Goal: Task Accomplishment & Management: Use online tool/utility

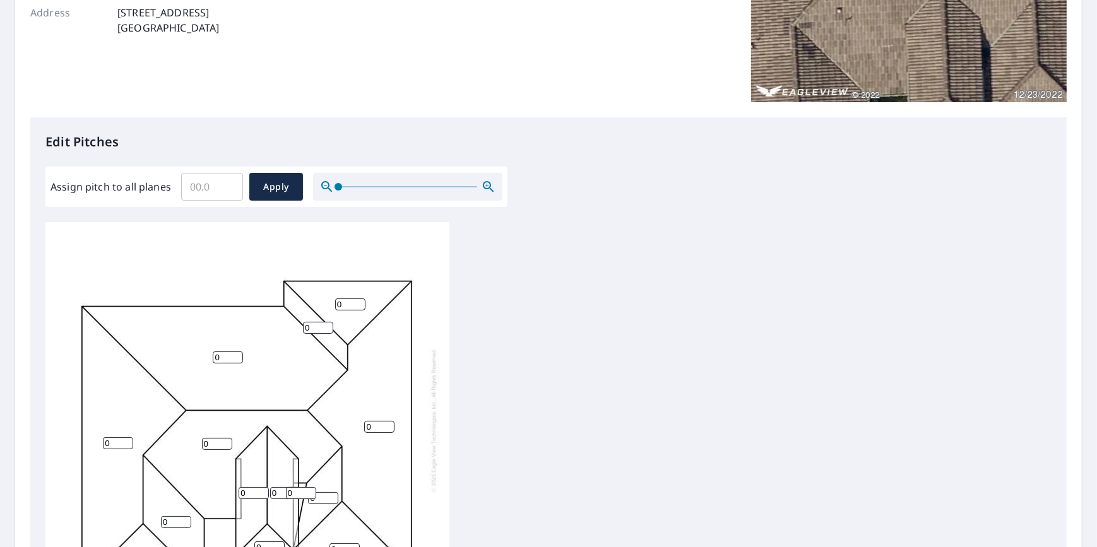
scroll to position [229, 0]
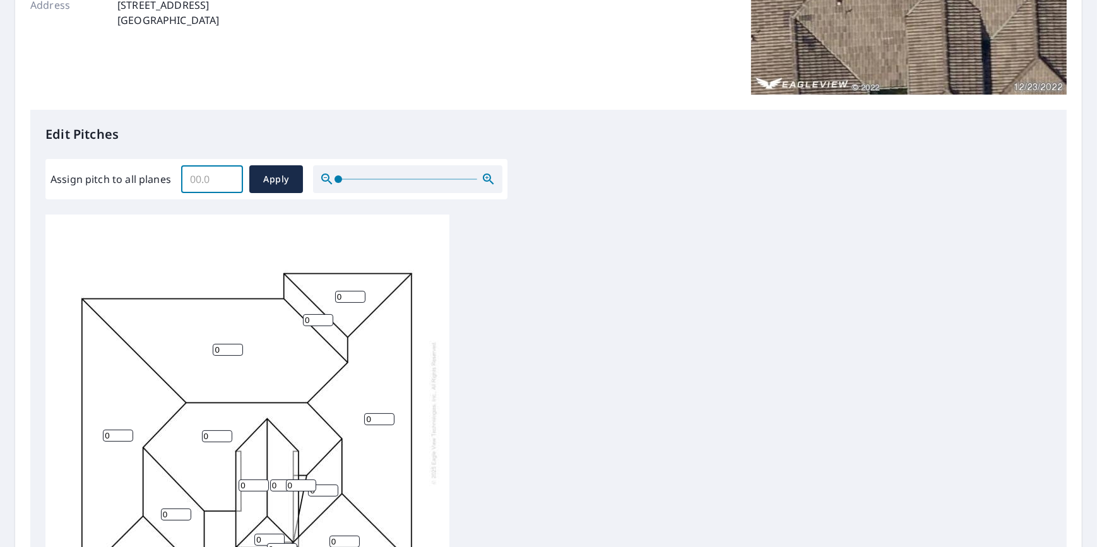
click at [220, 182] on input "Assign pitch to all planes" at bounding box center [212, 179] width 62 height 35
drag, startPoint x: 214, startPoint y: 177, endPoint x: 182, endPoint y: 177, distance: 32.2
click at [182, 177] on input "Assign pitch to all planes" at bounding box center [212, 179] width 62 height 35
click at [184, 174] on input "Assign pitch to all planes" at bounding box center [212, 179] width 62 height 35
drag, startPoint x: 189, startPoint y: 178, endPoint x: 207, endPoint y: 174, distance: 18.7
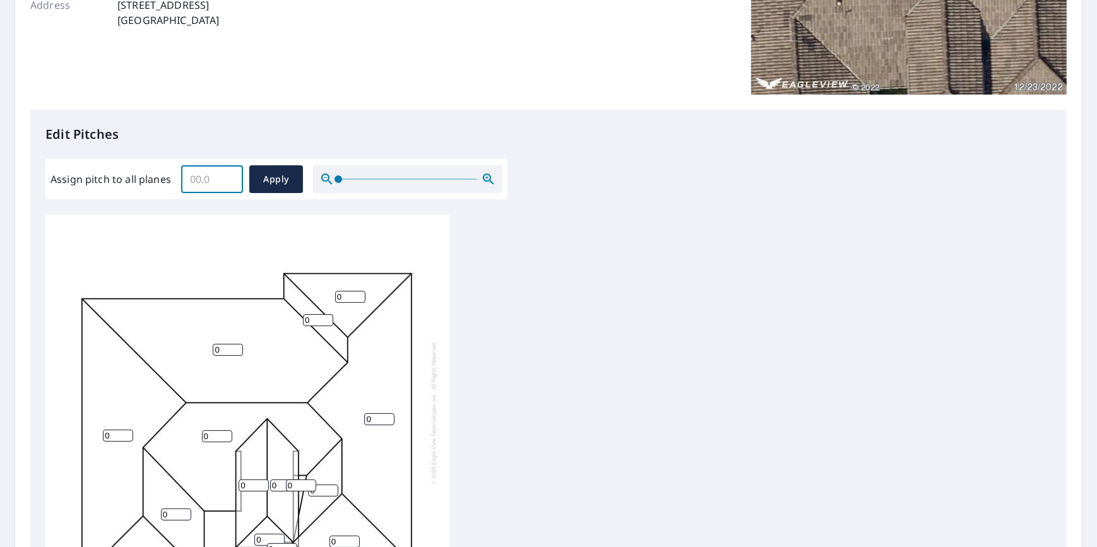
click at [207, 174] on input "Assign pitch to all planes" at bounding box center [212, 179] width 62 height 35
type input "3"
click at [275, 177] on span "Apply" at bounding box center [275, 180] width 33 height 16
type input "3"
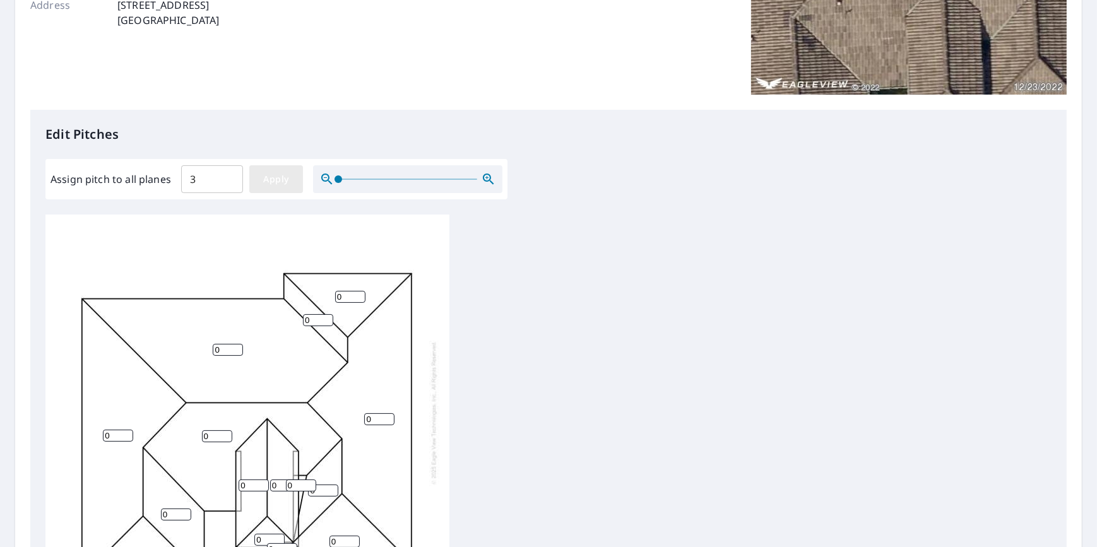
type input "3"
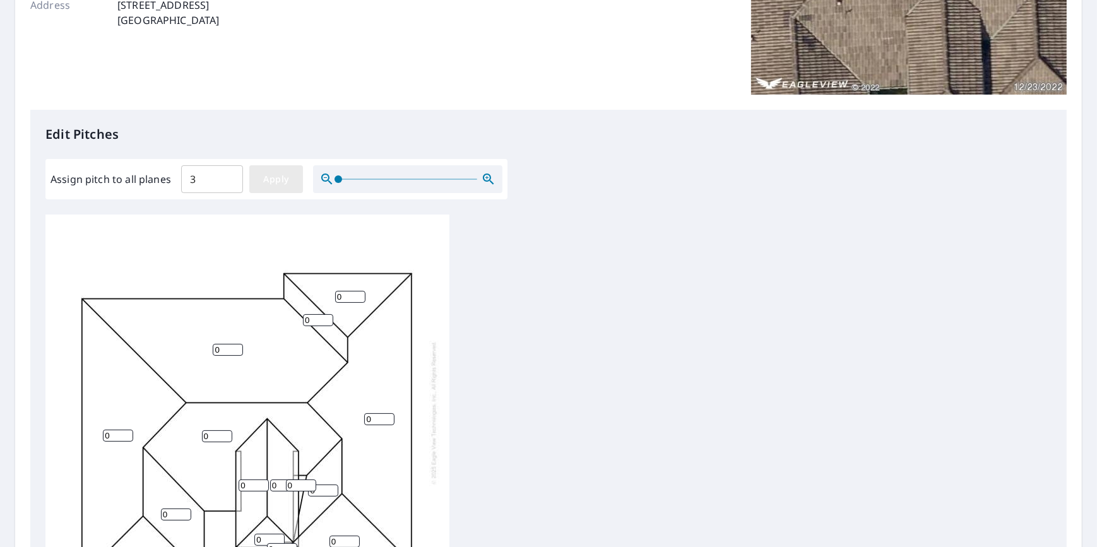
type input "3"
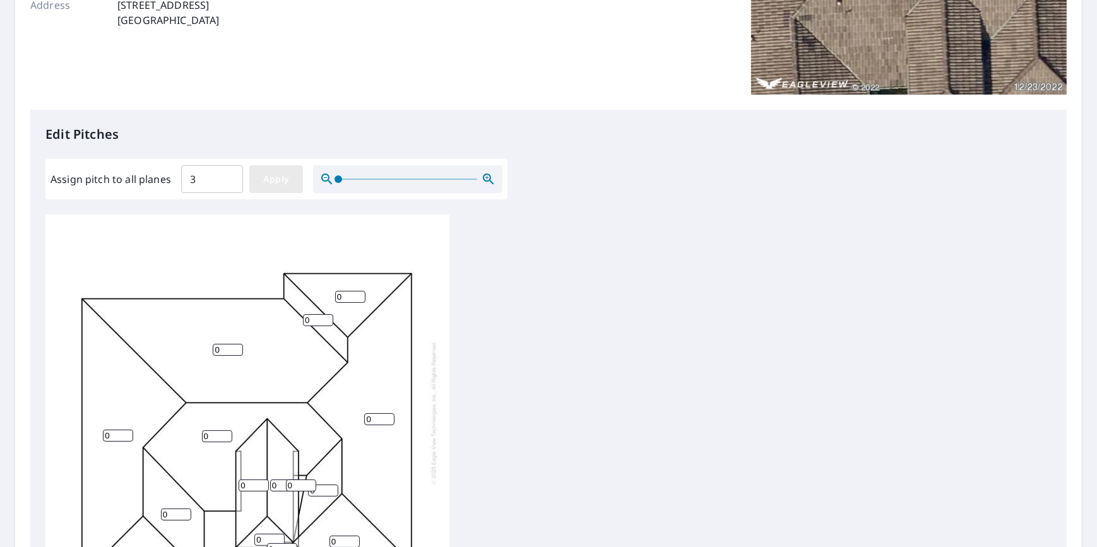
type input "3"
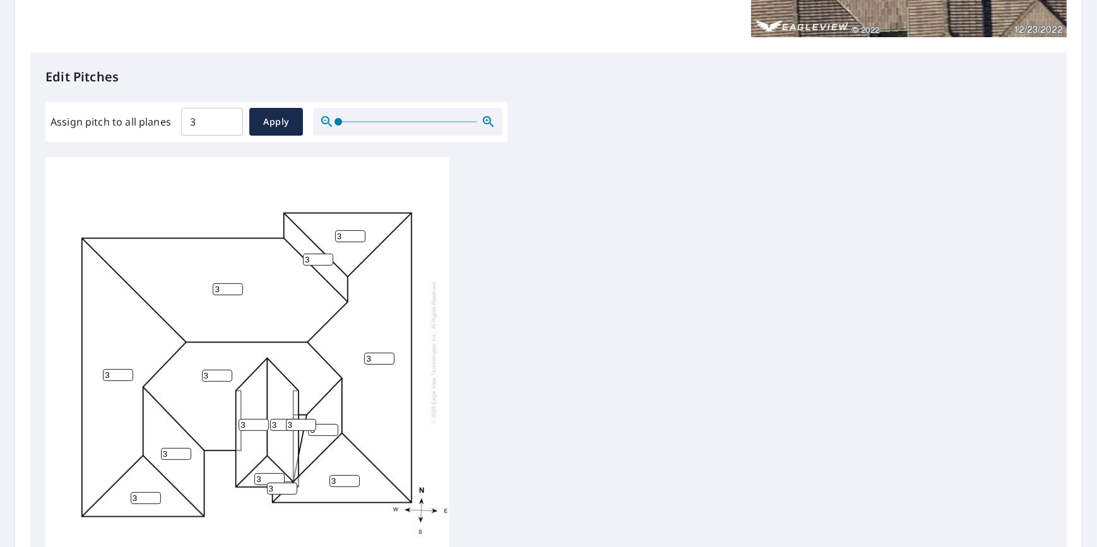
click at [287, 419] on input "3" at bounding box center [301, 425] width 30 height 12
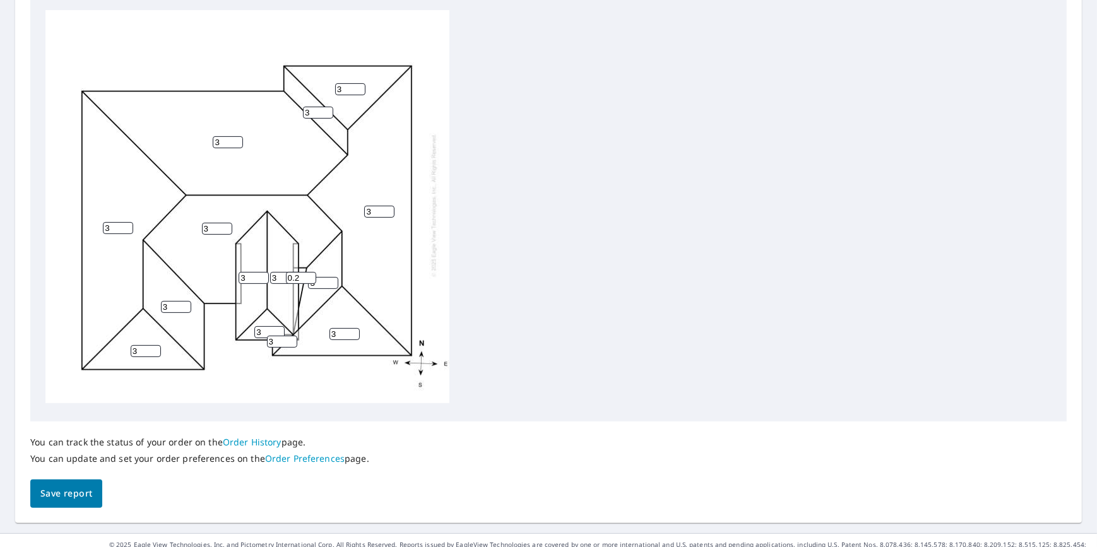
scroll to position [451, 0]
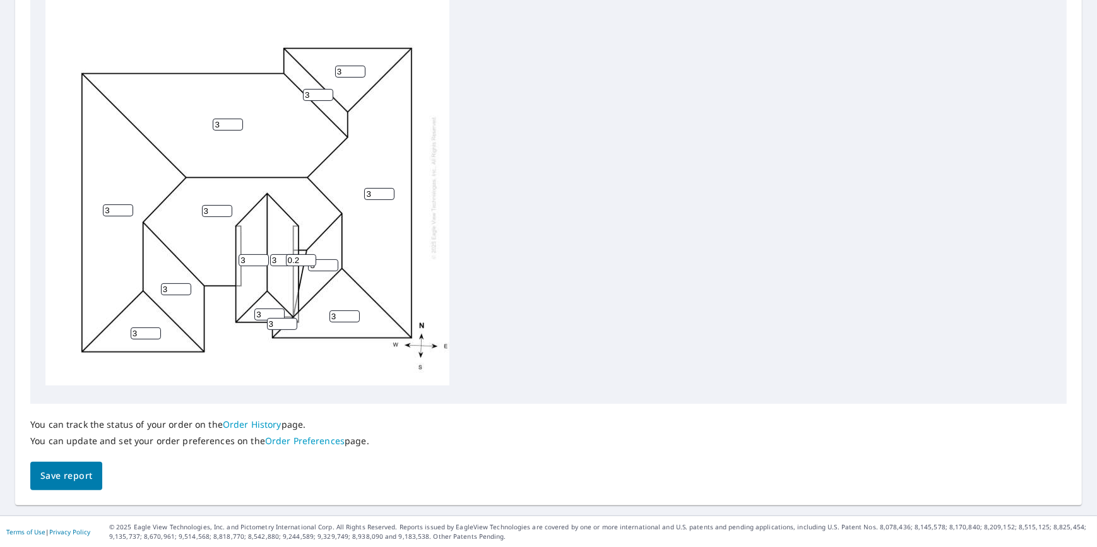
type input "0.2"
click at [81, 473] on span "Save report" at bounding box center [66, 476] width 52 height 16
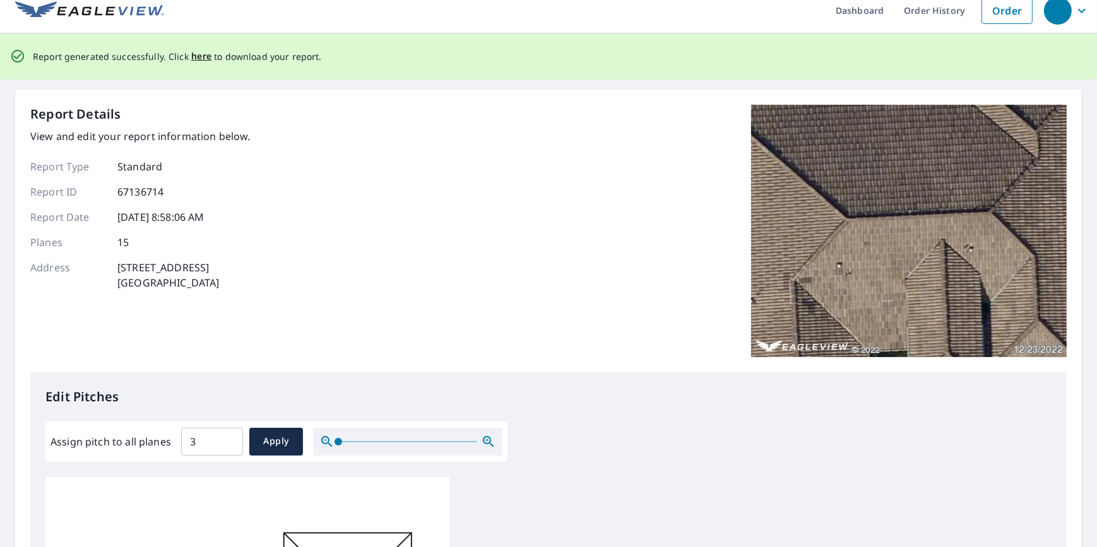
scroll to position [0, 0]
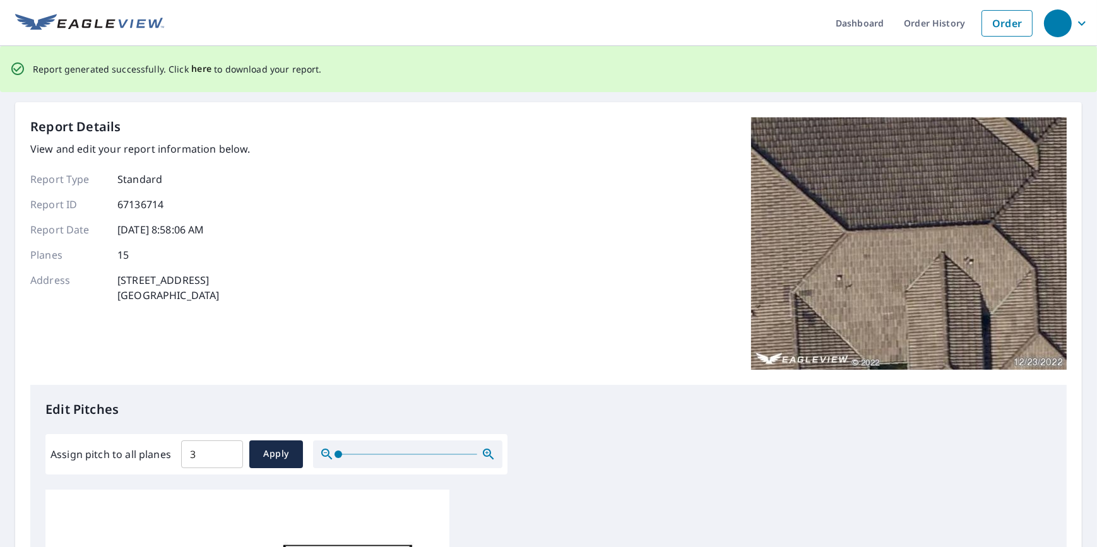
click at [203, 67] on span "here" at bounding box center [201, 69] width 21 height 16
